Goal: Task Accomplishment & Management: Use online tool/utility

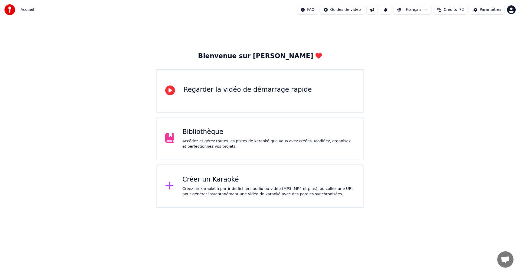
click at [245, 192] on div "Créez un karaoké à partir de fichiers audio ou vidéo (MP3, MP4 et plus), ou col…" at bounding box center [268, 191] width 172 height 11
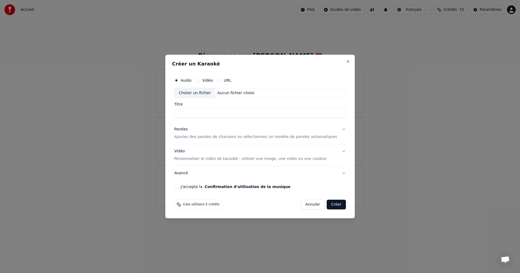
click at [205, 95] on div "Choisir un fichier" at bounding box center [194, 93] width 41 height 10
type input "**********"
click at [225, 136] on p "Ajoutez des paroles de chansons ou sélectionnez un modèle de paroles automatiqu…" at bounding box center [255, 137] width 163 height 5
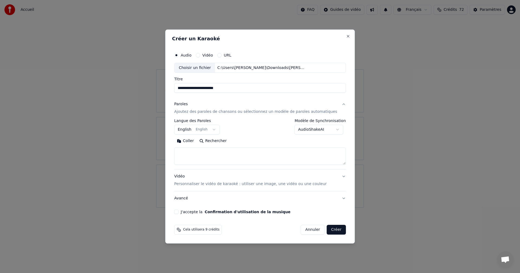
click at [219, 131] on button "English English" at bounding box center [196, 130] width 45 height 10
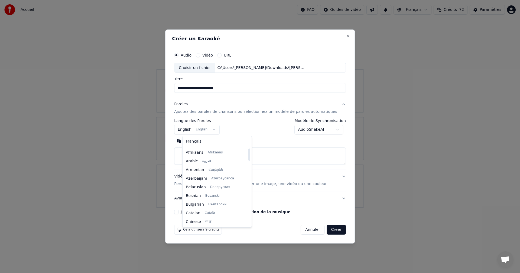
select select "**"
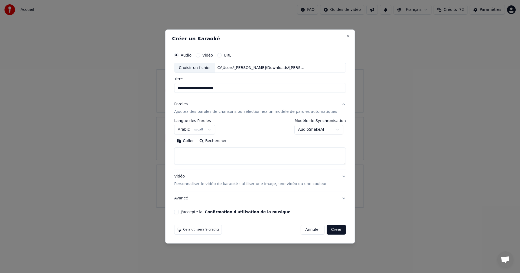
click at [215, 156] on textarea at bounding box center [260, 156] width 172 height 17
paste textarea "**********"
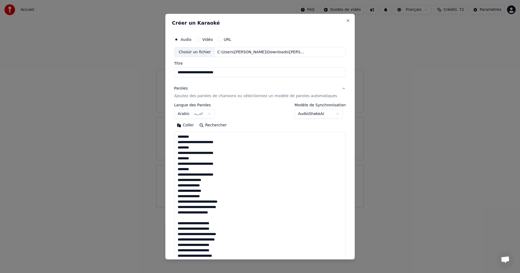
scroll to position [542, 0]
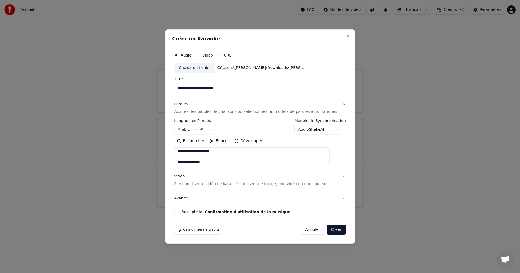
type textarea "**********"
click at [178, 211] on button "J'accepte la Confirmation d'utilisation de la musique" at bounding box center [176, 212] width 4 height 4
click at [329, 229] on button "Créer" at bounding box center [336, 230] width 19 height 10
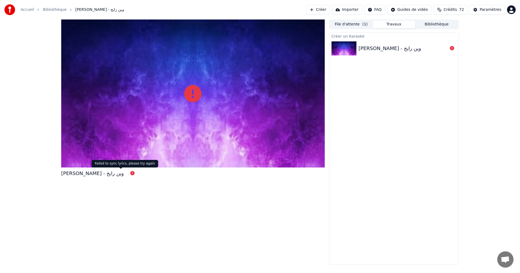
click at [130, 173] on icon at bounding box center [132, 173] width 4 height 4
click at [452, 47] on icon at bounding box center [452, 48] width 4 height 4
click at [285, 71] on div at bounding box center [192, 93] width 263 height 148
click at [191, 90] on icon at bounding box center [192, 93] width 17 height 17
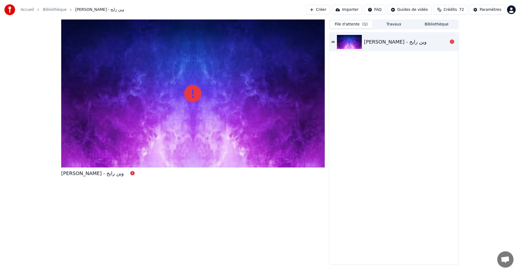
click at [360, 26] on button "File d'attente ( 1 )" at bounding box center [351, 25] width 43 height 8
click at [391, 38] on div "[PERSON_NAME] - وين رايح" at bounding box center [395, 42] width 63 height 8
click at [335, 42] on icon at bounding box center [332, 42] width 3 height 4
click at [331, 42] on icon at bounding box center [332, 42] width 3 height 4
click at [452, 41] on icon at bounding box center [452, 42] width 4 height 4
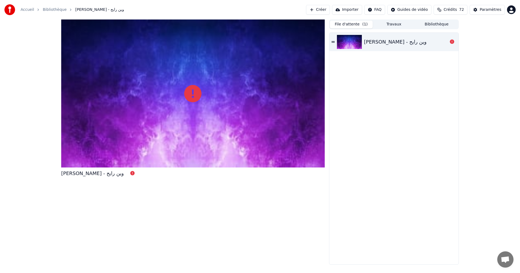
click at [451, 42] on icon at bounding box center [452, 42] width 4 height 4
